Goal: Information Seeking & Learning: Learn about a topic

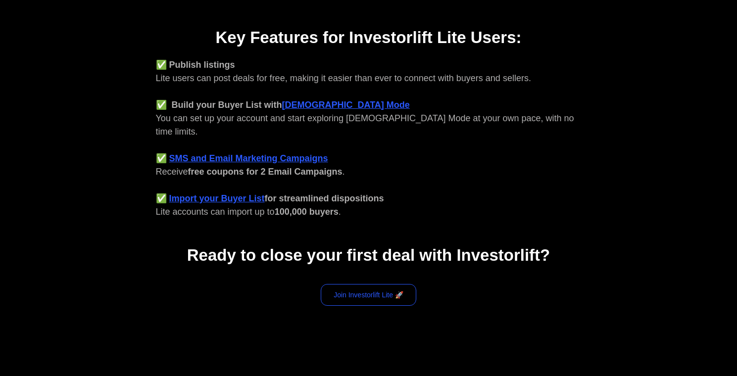
click at [378, 284] on link "Join Investorlift Lite 🚀" at bounding box center [369, 295] width 96 height 22
